Goal: Submit feedback/report problem

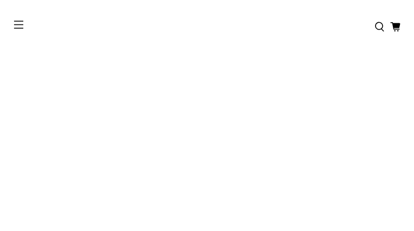
type input "**********"
type input "********"
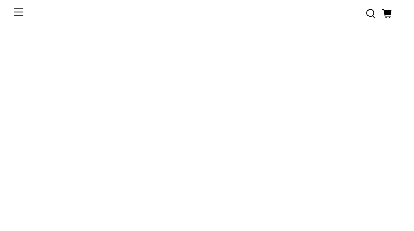
type input "**********"
